Goal: Information Seeking & Learning: Understand process/instructions

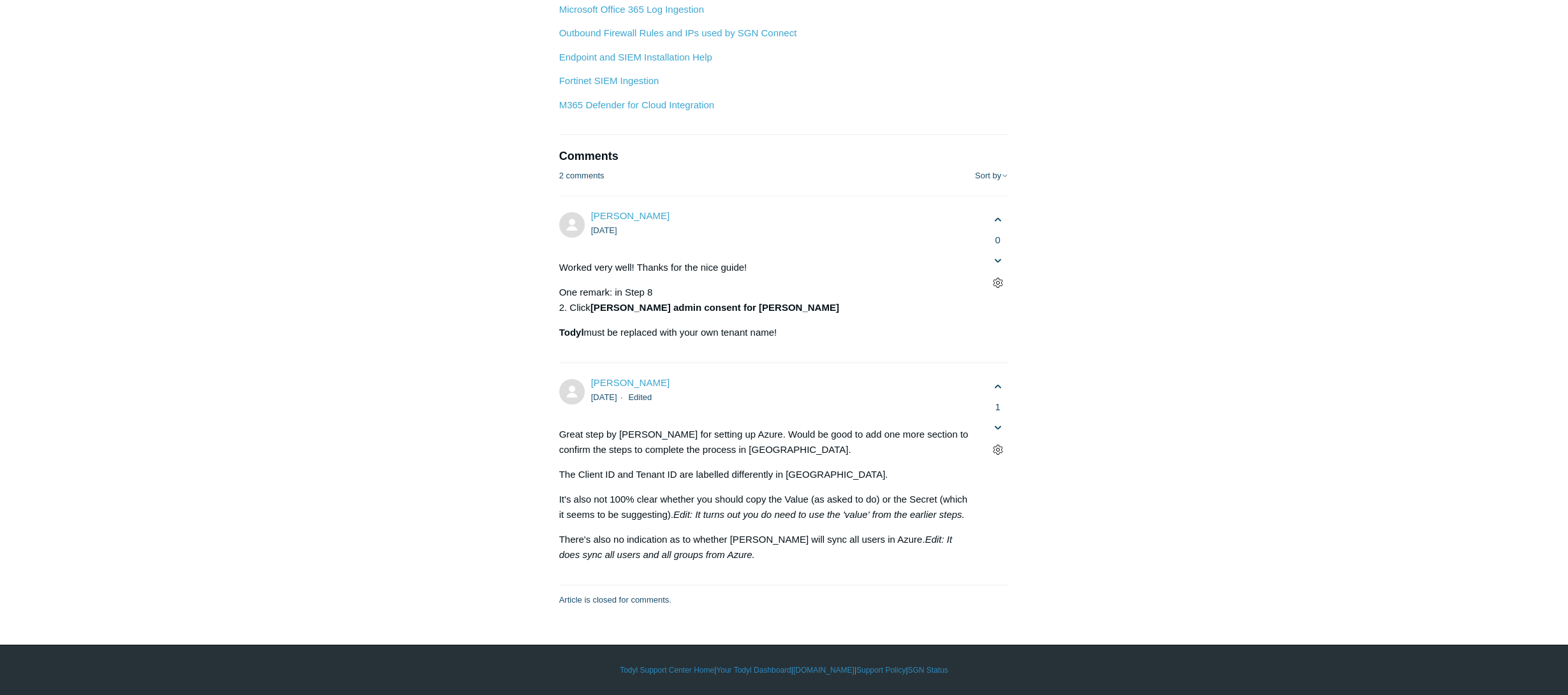
scroll to position [5990, 0]
drag, startPoint x: 635, startPoint y: 199, endPoint x: 760, endPoint y: 198, distance: 125.0
drag, startPoint x: 625, startPoint y: 207, endPoint x: 645, endPoint y: 207, distance: 20.0
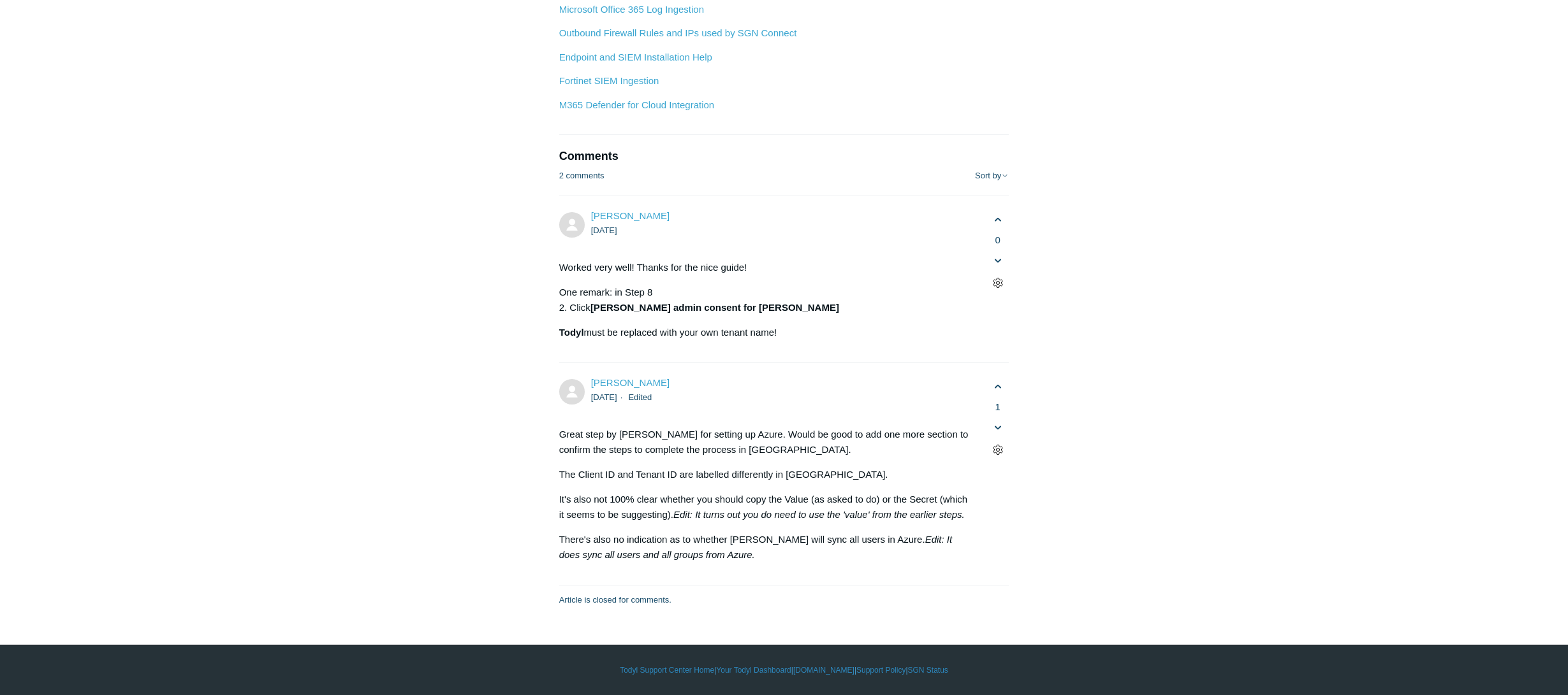
drag, startPoint x: 640, startPoint y: 230, endPoint x: 647, endPoint y: 228, distance: 7.3
drag, startPoint x: 589, startPoint y: 223, endPoint x: 875, endPoint y: 218, distance: 286.0
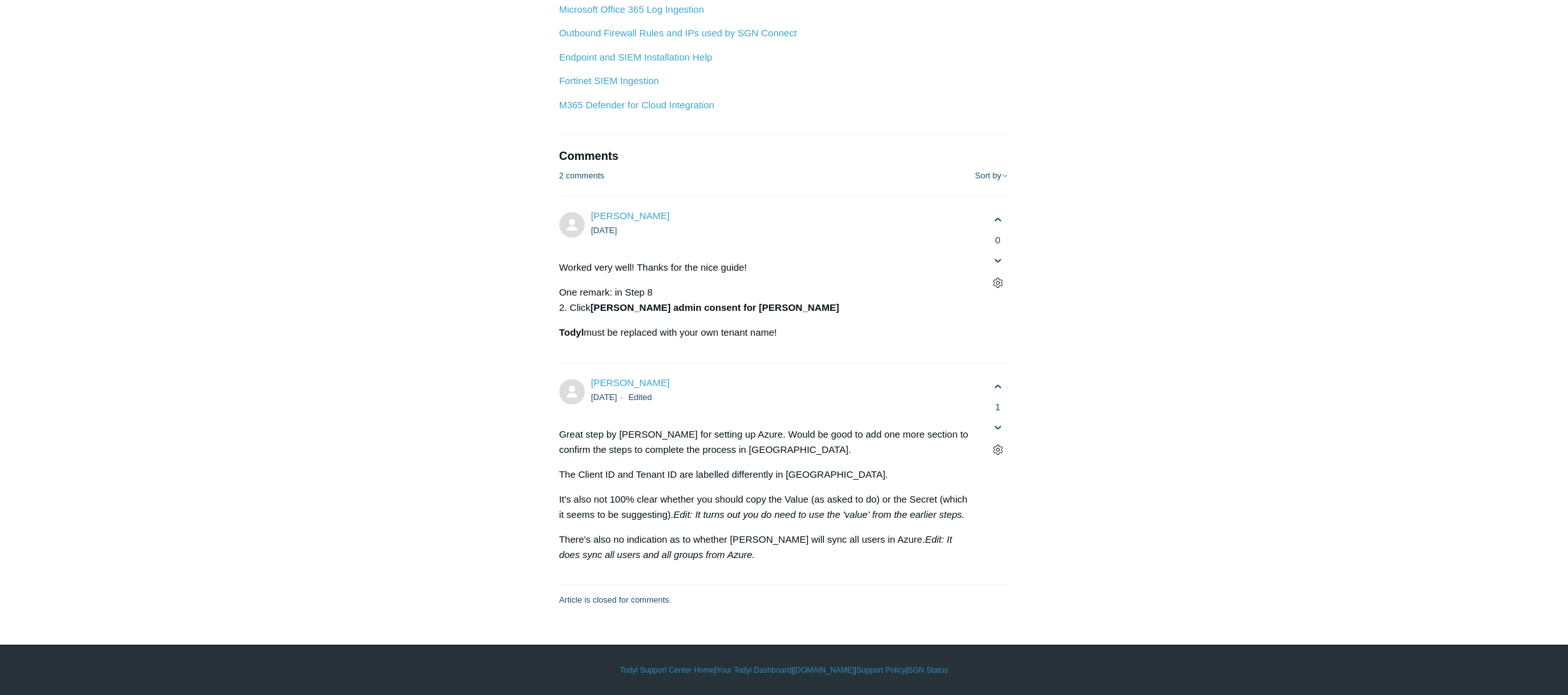
drag, startPoint x: 715, startPoint y: 232, endPoint x: 811, endPoint y: 230, distance: 96.0
drag, startPoint x: 873, startPoint y: 229, endPoint x: 900, endPoint y: 230, distance: 27.0
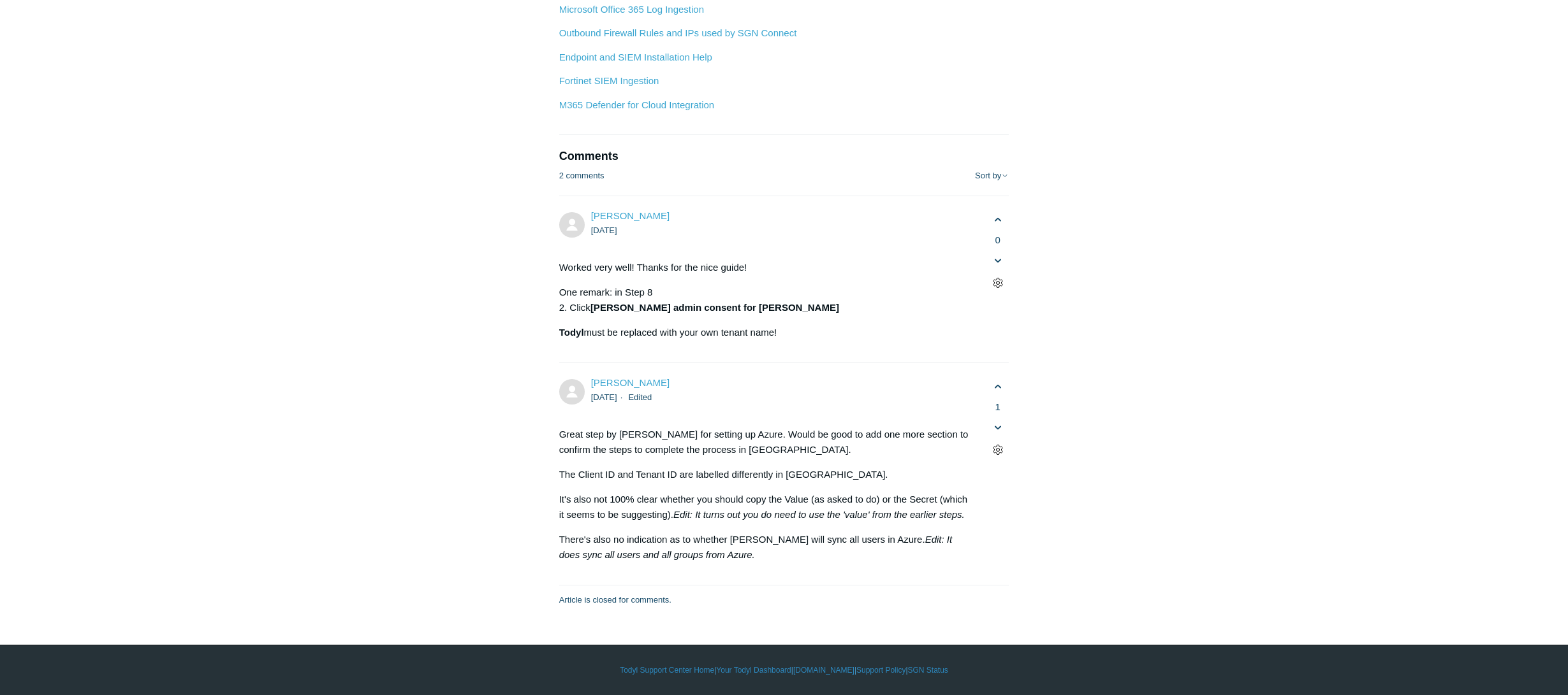
drag, startPoint x: 886, startPoint y: 234, endPoint x: 983, endPoint y: 234, distance: 97.0
